Goal: Find specific page/section: Find specific page/section

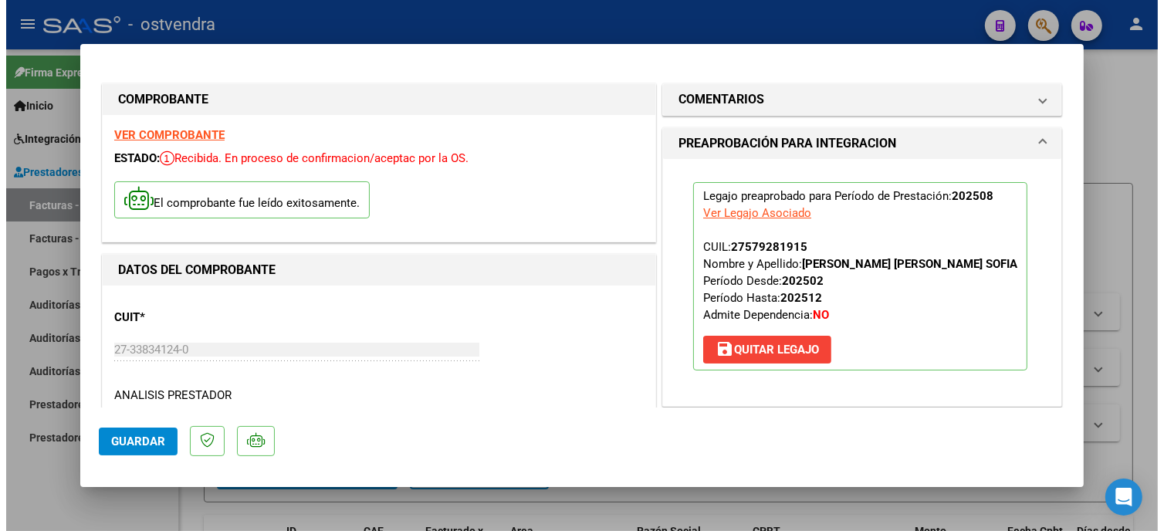
scroll to position [343, 0]
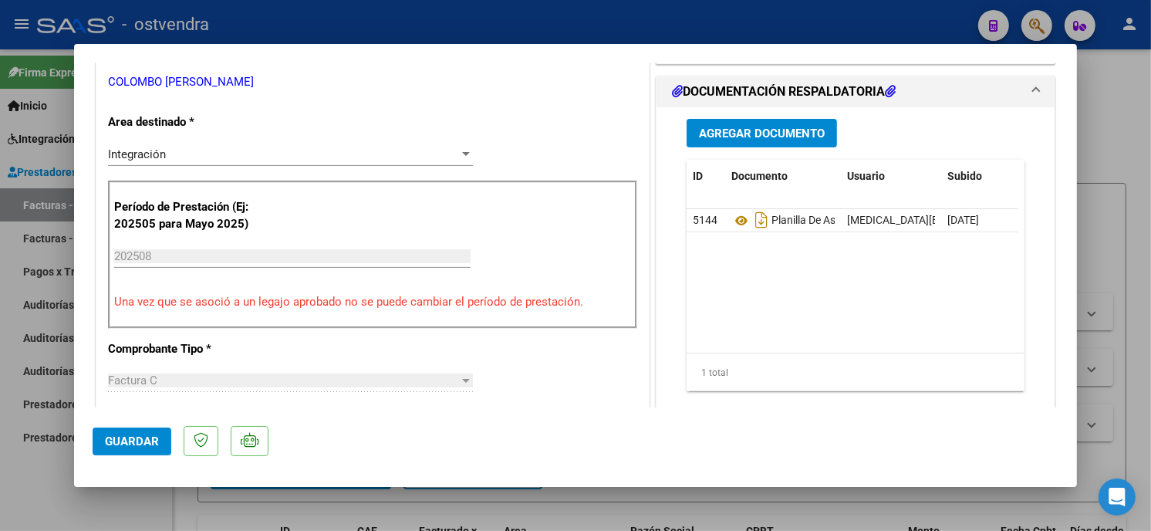
click at [525, 31] on div at bounding box center [575, 265] width 1151 height 531
type input "$ 0,00"
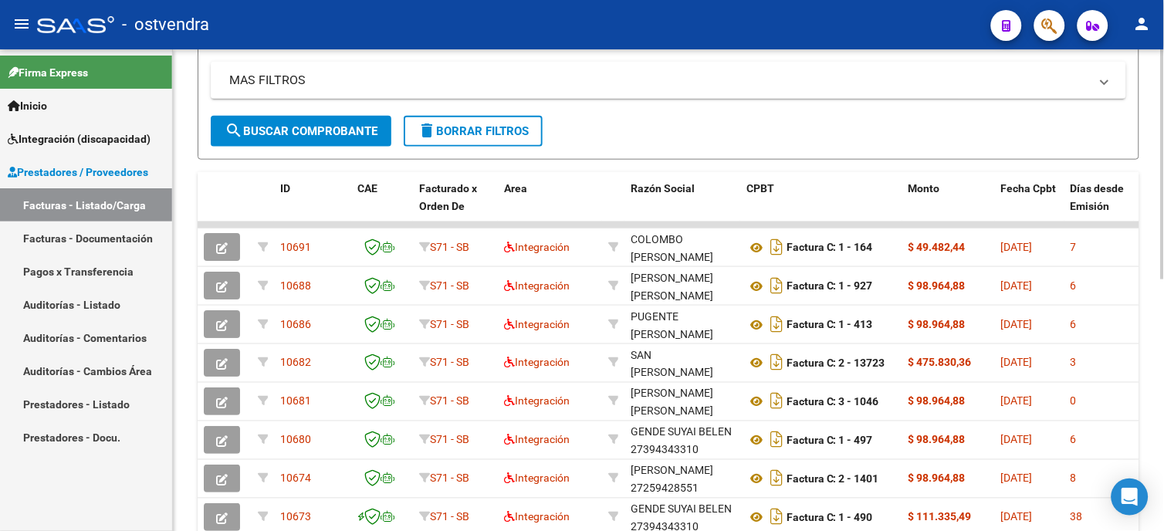
scroll to position [0, 0]
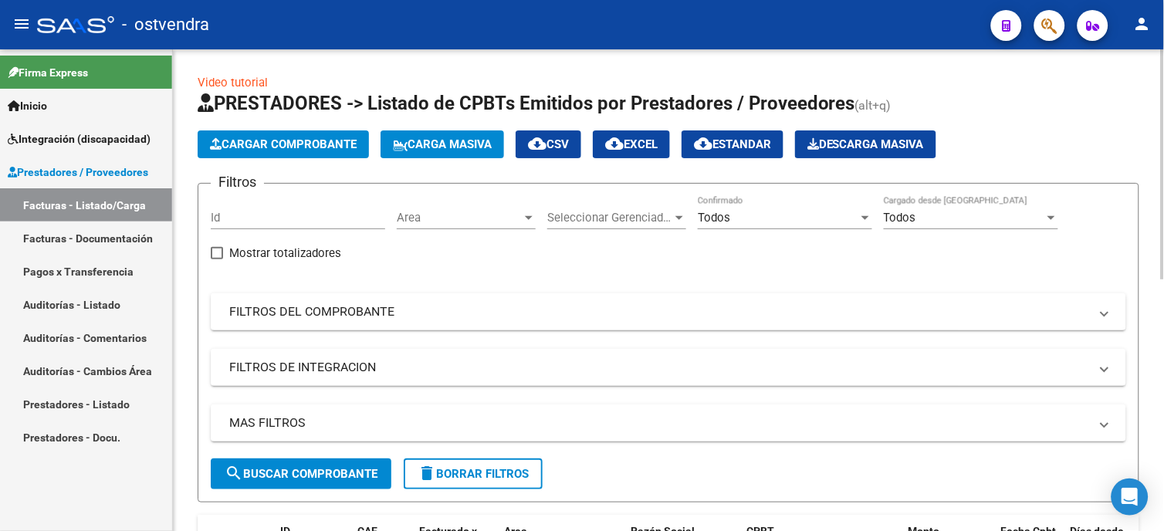
click at [762, 217] on div "Todos" at bounding box center [778, 218] width 160 height 14
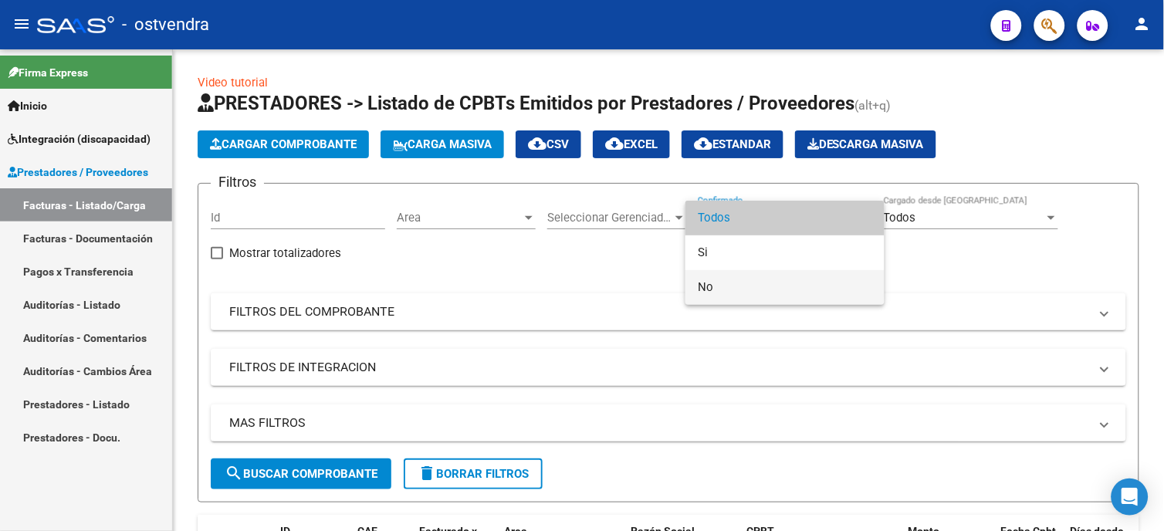
click at [738, 281] on span "No" at bounding box center [785, 287] width 174 height 35
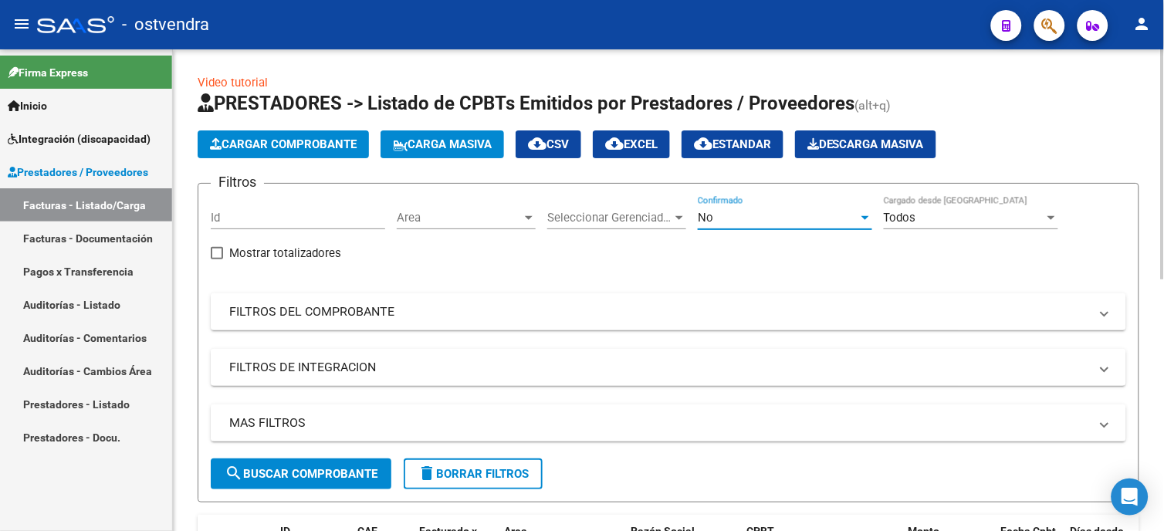
click at [359, 471] on span "search Buscar Comprobante" at bounding box center [301, 474] width 153 height 14
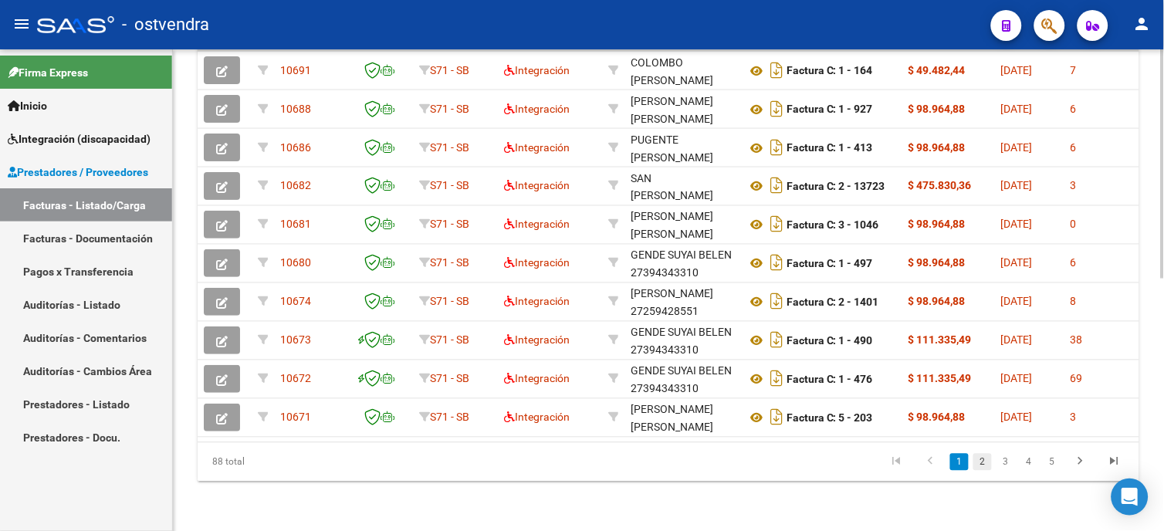
click at [988, 465] on link "2" at bounding box center [982, 462] width 19 height 17
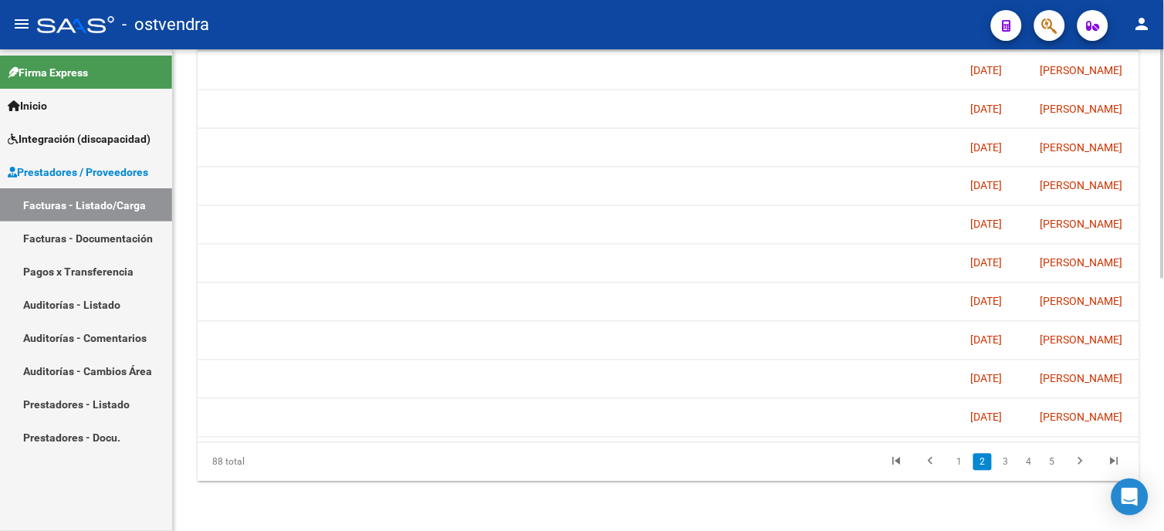
scroll to position [0, 2566]
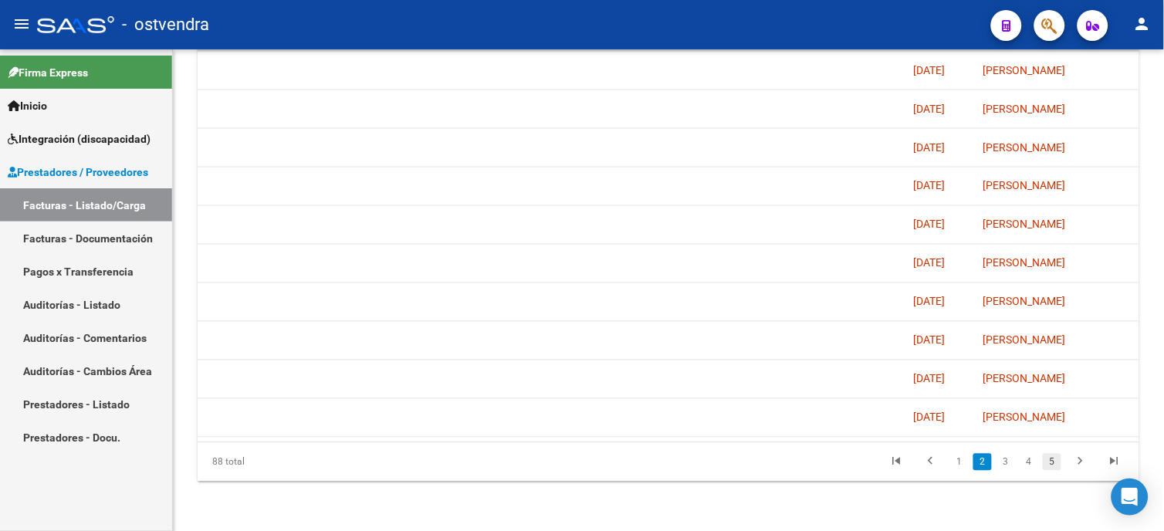
click at [1052, 467] on link "5" at bounding box center [1051, 462] width 19 height 17
click at [1030, 468] on link "6" at bounding box center [1028, 462] width 19 height 17
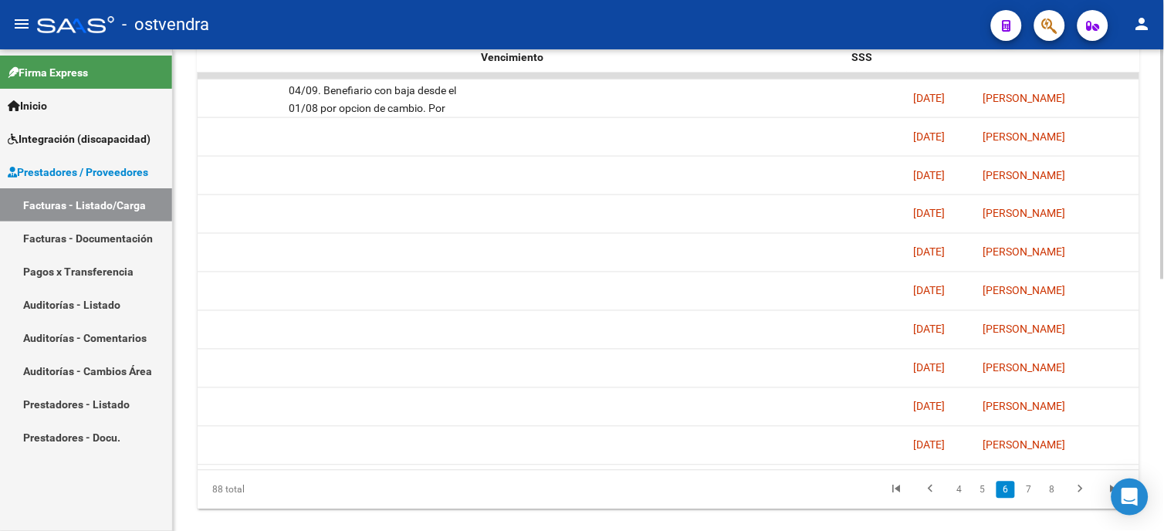
scroll to position [490, 0]
click at [1150, 384] on html "menu - ostvendra person Firma Express Inicio Instructivos Contacto OS Integraci…" at bounding box center [582, 265] width 1164 height 531
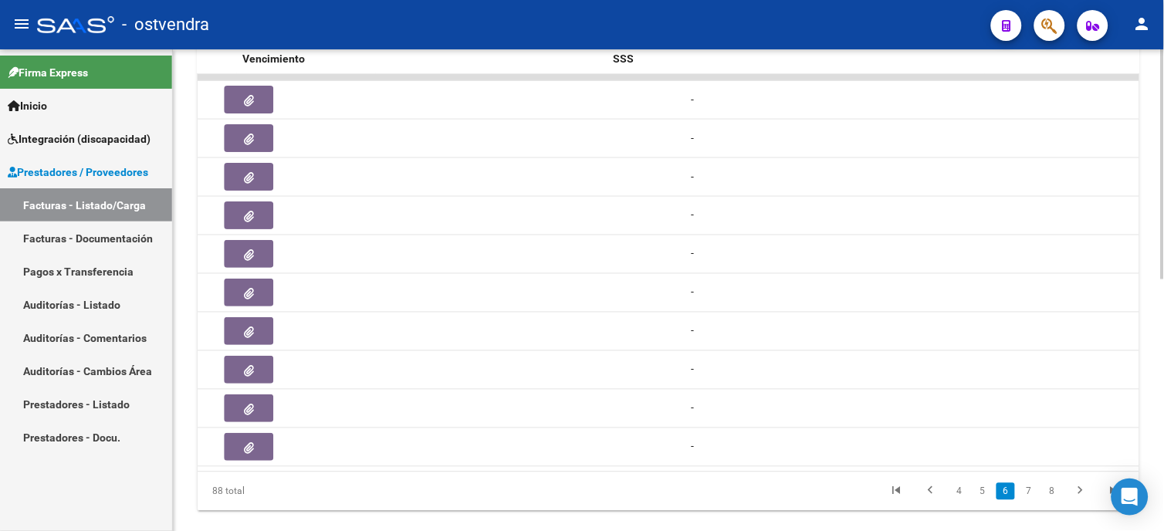
scroll to position [0, 2805]
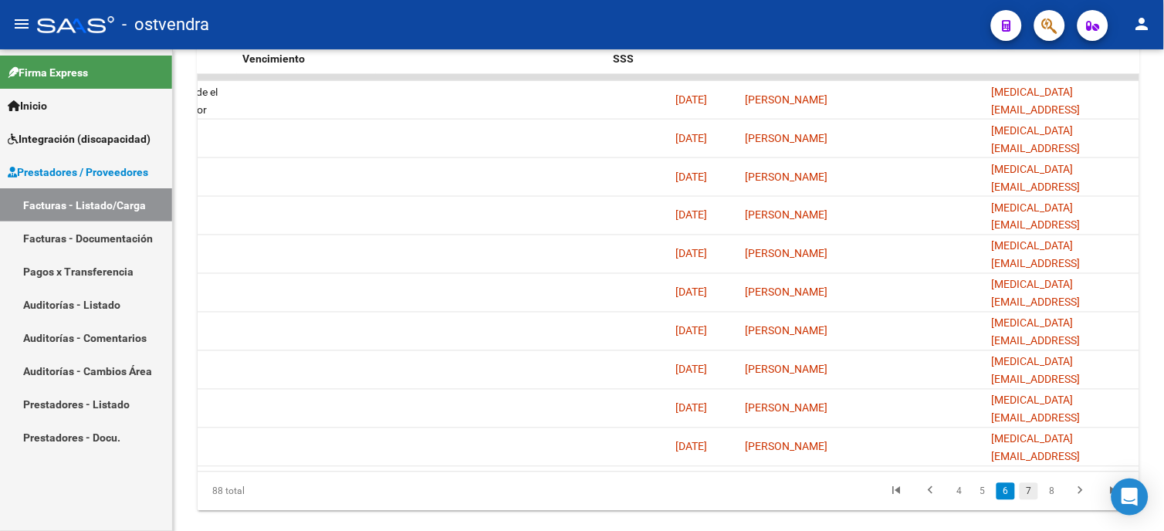
click at [1029, 499] on link "7" at bounding box center [1028, 491] width 19 height 17
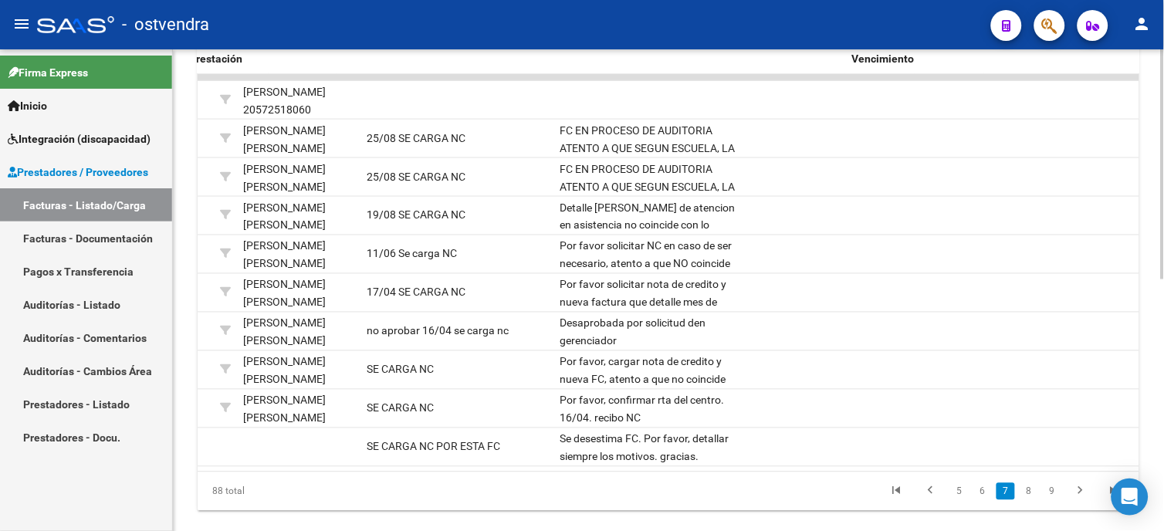
scroll to position [0, 2196]
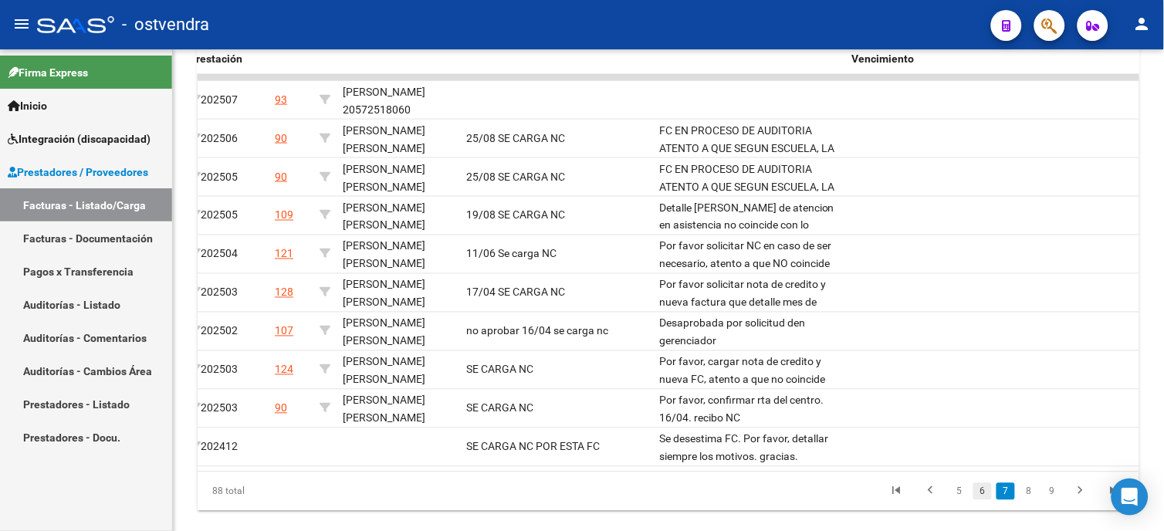
click at [988, 500] on link "6" at bounding box center [982, 491] width 19 height 17
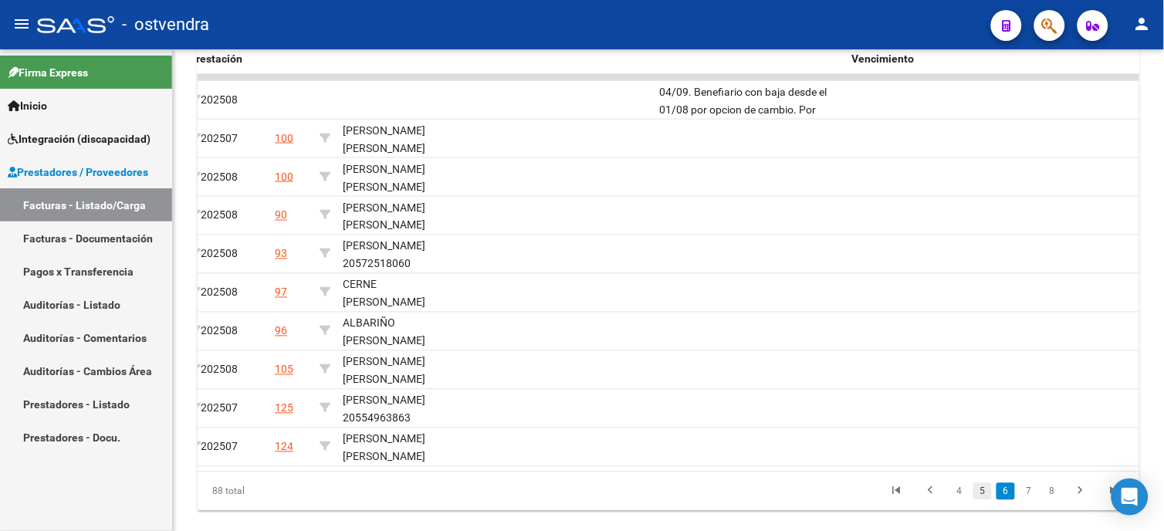
click at [984, 500] on link "5" at bounding box center [982, 491] width 19 height 17
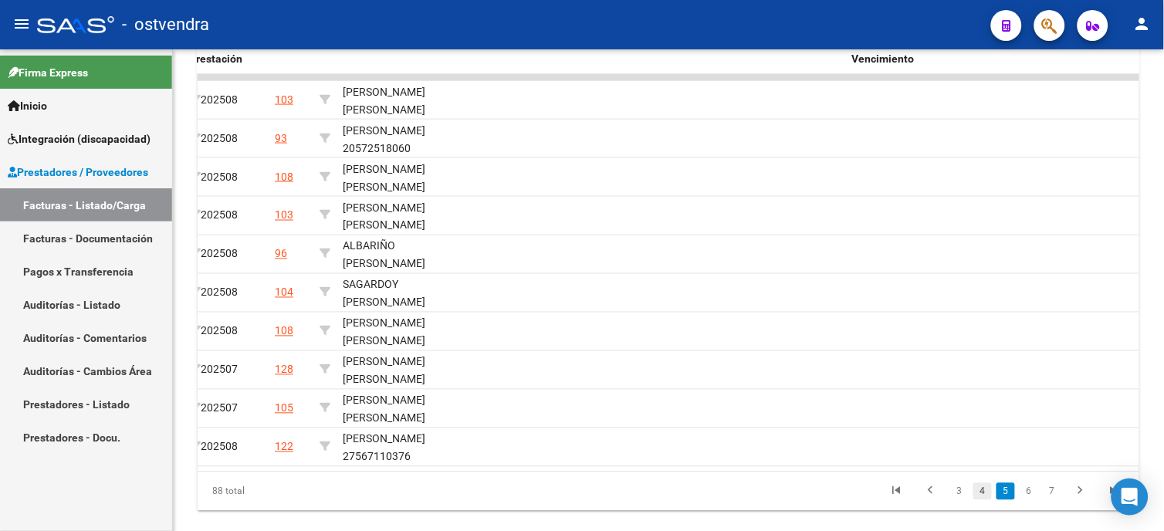
click at [980, 500] on link "4" at bounding box center [982, 491] width 19 height 17
click at [981, 500] on link "3" at bounding box center [982, 491] width 19 height 17
click at [978, 500] on link "2" at bounding box center [982, 491] width 19 height 17
click at [967, 500] on link "1" at bounding box center [959, 491] width 19 height 17
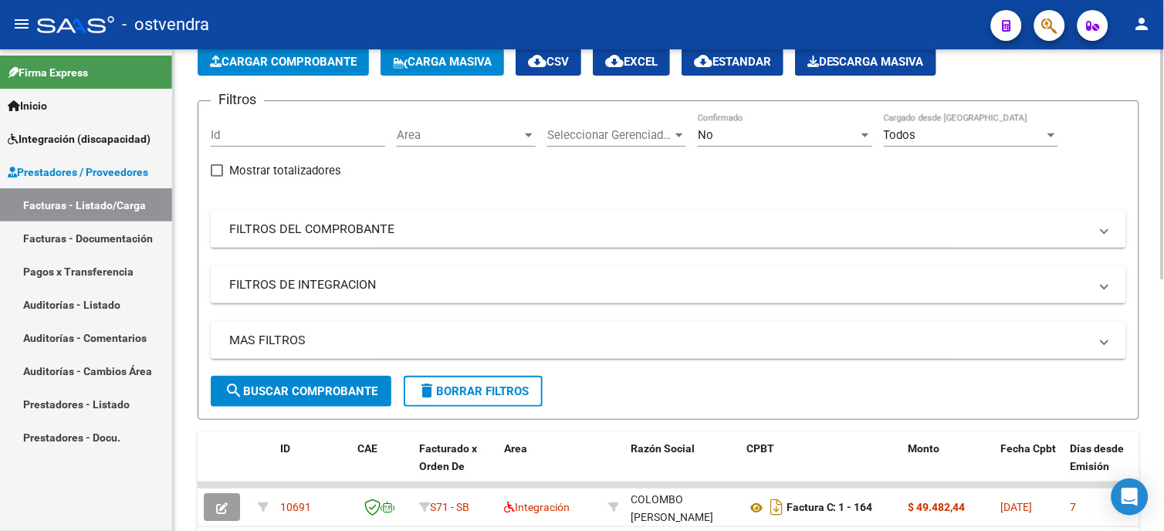
scroll to position [0, 0]
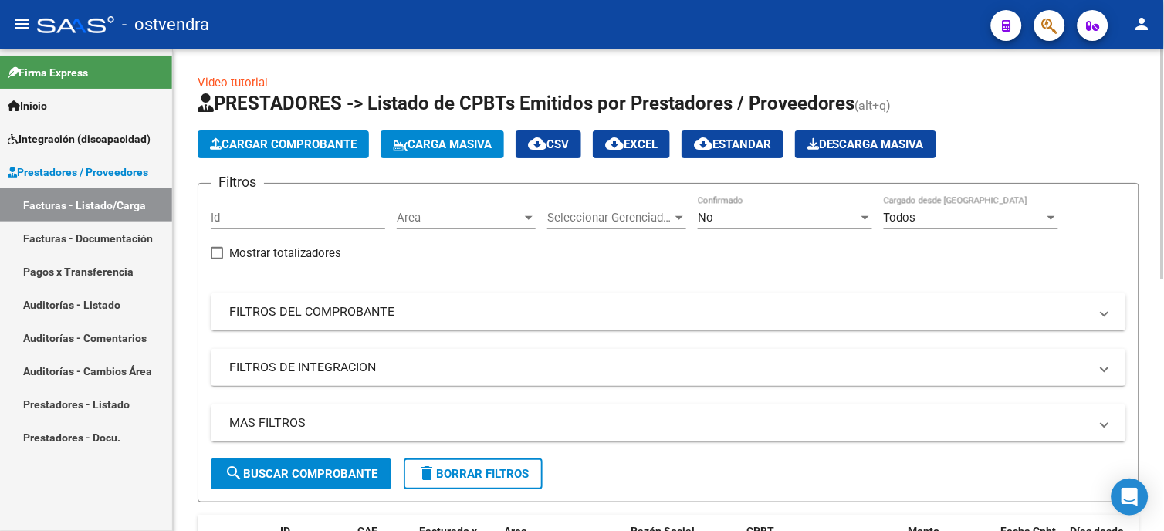
click at [1150, 83] on html "menu - ostvendra person Firma Express Inicio Instructivos Contacto OS Integraci…" at bounding box center [582, 265] width 1164 height 531
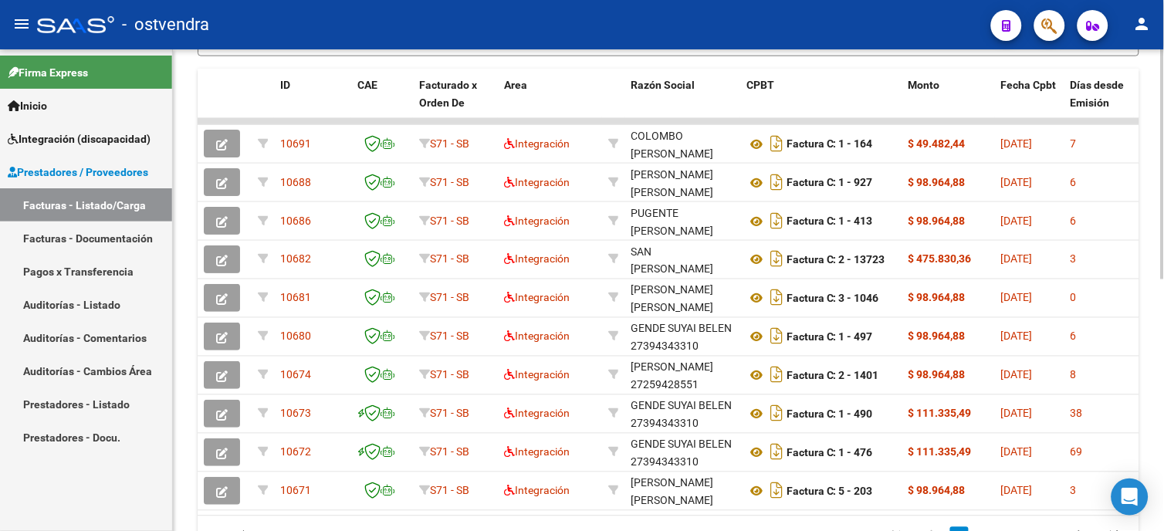
scroll to position [531, 0]
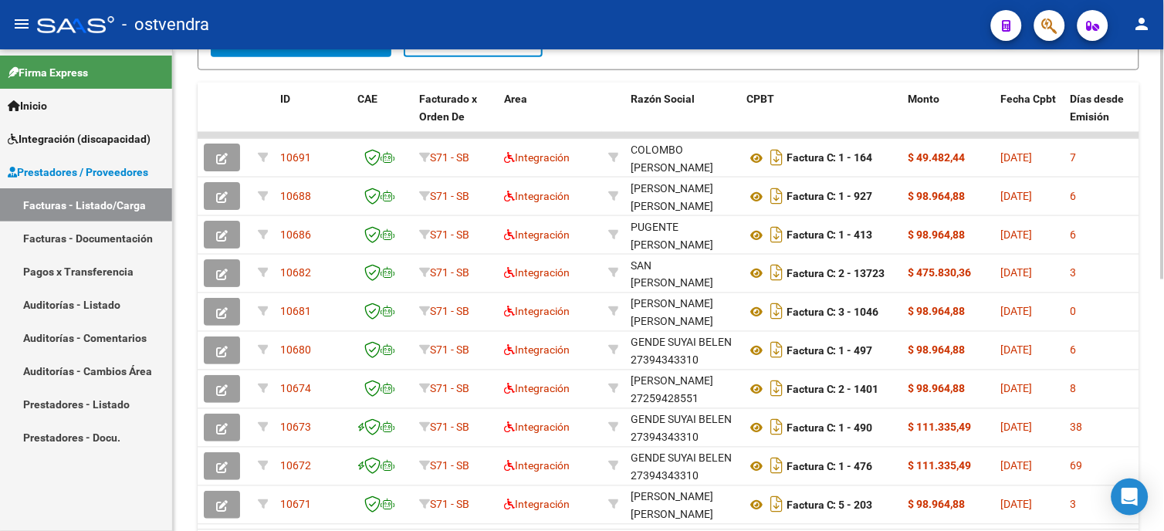
click at [1140, 329] on div "Video tutorial PRESTADORES -> Listado de CPBTs Emitidos por Prestadores / Prove…" at bounding box center [670, 117] width 995 height 1001
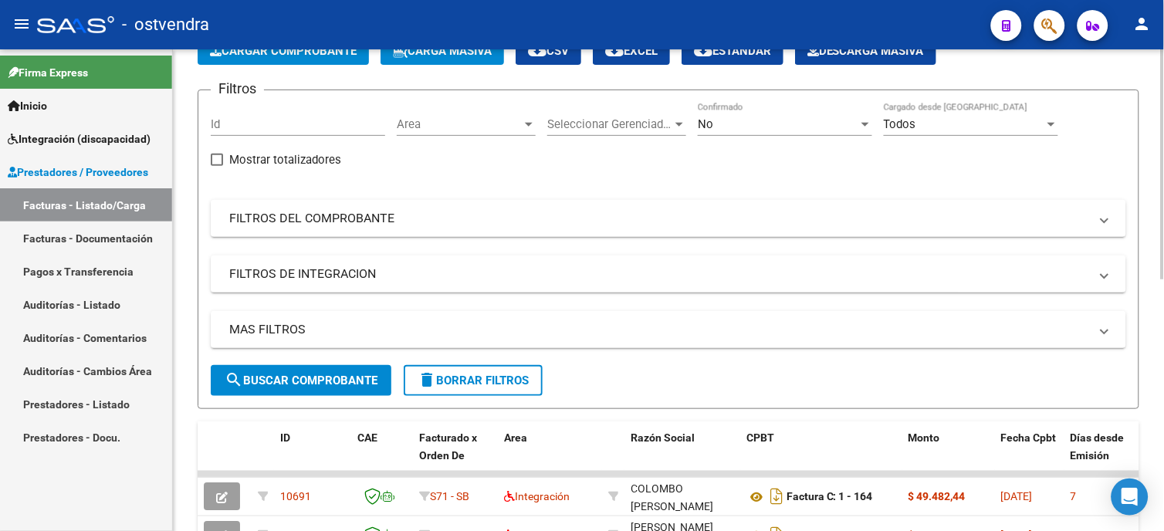
scroll to position [0, 0]
